Goal: Communication & Community: Participate in discussion

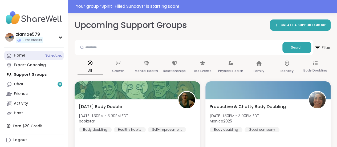
click at [31, 53] on link "Home 1 Scheduled" at bounding box center [33, 56] width 59 height 10
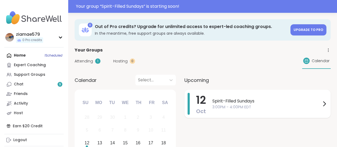
click at [252, 102] on span "Spirit-Filled Sundays" at bounding box center [266, 101] width 109 height 6
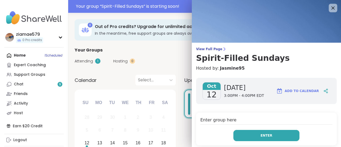
click at [269, 137] on button "Enter" at bounding box center [266, 135] width 66 height 11
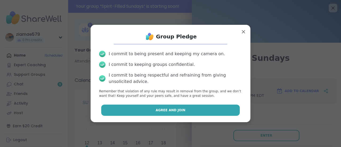
click at [189, 109] on button "Agree and Join" at bounding box center [170, 109] width 139 height 11
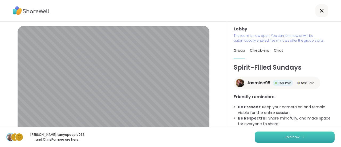
click at [286, 139] on button "Join now" at bounding box center [294, 136] width 80 height 11
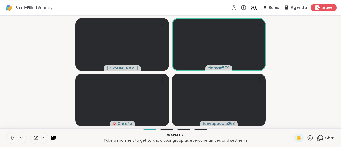
click at [290, 8] on span "Agenda" at bounding box center [298, 8] width 16 height 6
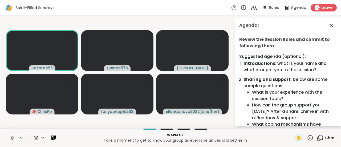
click at [317, 136] on icon at bounding box center [319, 137] width 7 height 7
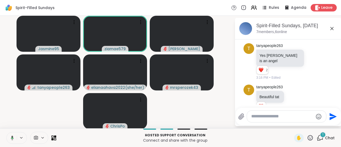
scroll to position [201, 0]
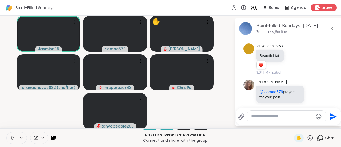
click at [254, 118] on textarea "Type your message" at bounding box center [282, 116] width 62 height 6
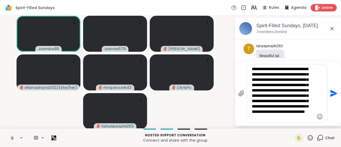
scroll to position [3, 0]
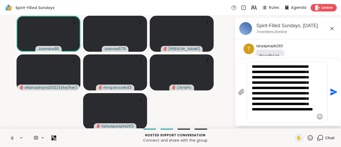
type textarea "**********"
click at [330, 91] on icon "Send" at bounding box center [333, 91] width 7 height 7
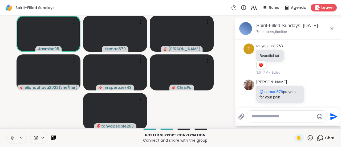
scroll to position [314, 0]
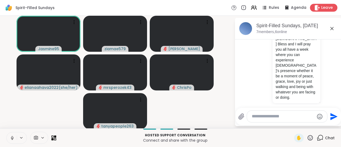
click at [324, 6] on span "Leave" at bounding box center [327, 8] width 12 height 6
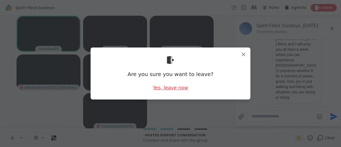
click at [162, 88] on div "Yes, leave now" at bounding box center [170, 87] width 35 height 7
